Goal: Check status: Check status

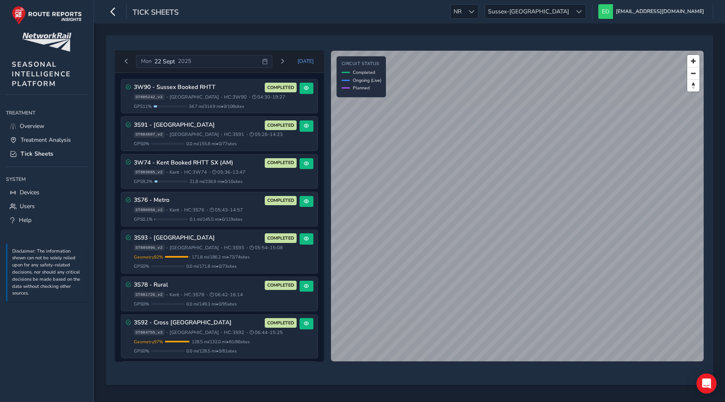
click at [268, 59] on icon at bounding box center [264, 61] width 5 height 5
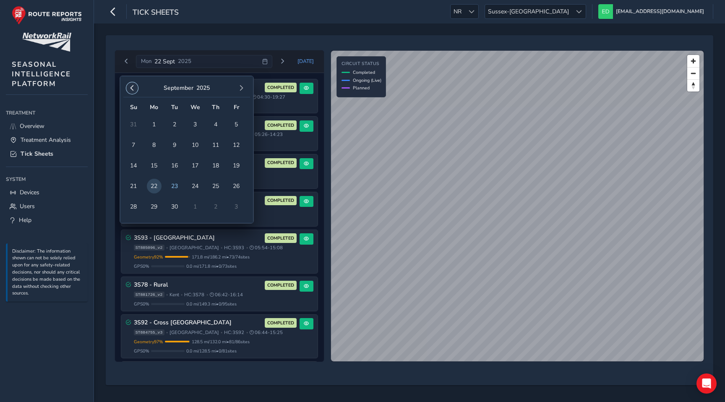
click at [130, 87] on span "button" at bounding box center [132, 88] width 6 height 6
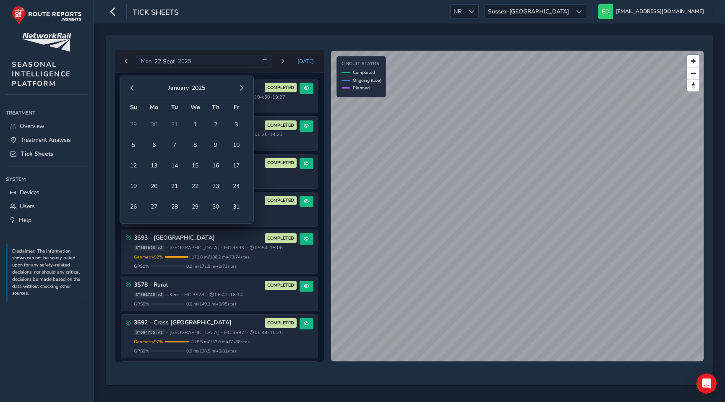
click at [130, 87] on span "button" at bounding box center [132, 88] width 6 height 6
click at [171, 145] on span "5" at bounding box center [174, 145] width 15 height 15
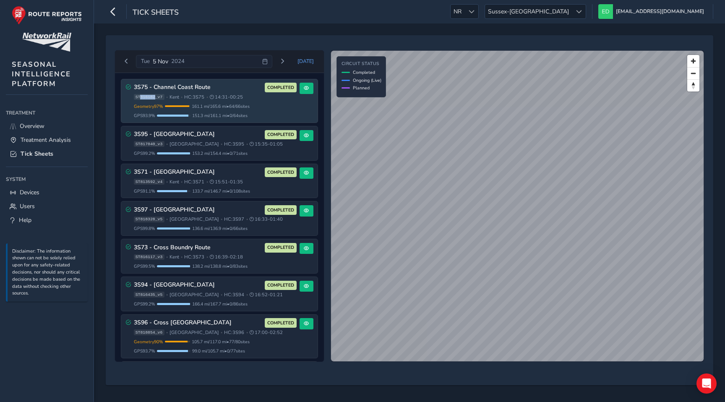
drag, startPoint x: 155, startPoint y: 96, endPoint x: 141, endPoint y: 96, distance: 13.8
click at [141, 96] on span "ST816182_v7" at bounding box center [149, 97] width 31 height 6
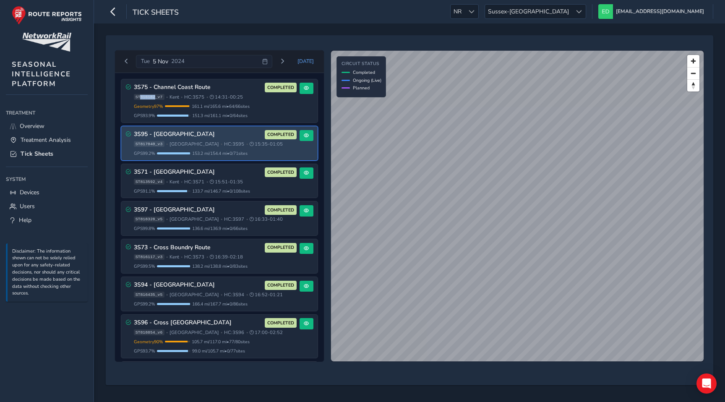
copy span "816182"
